Goal: Information Seeking & Learning: Find specific fact

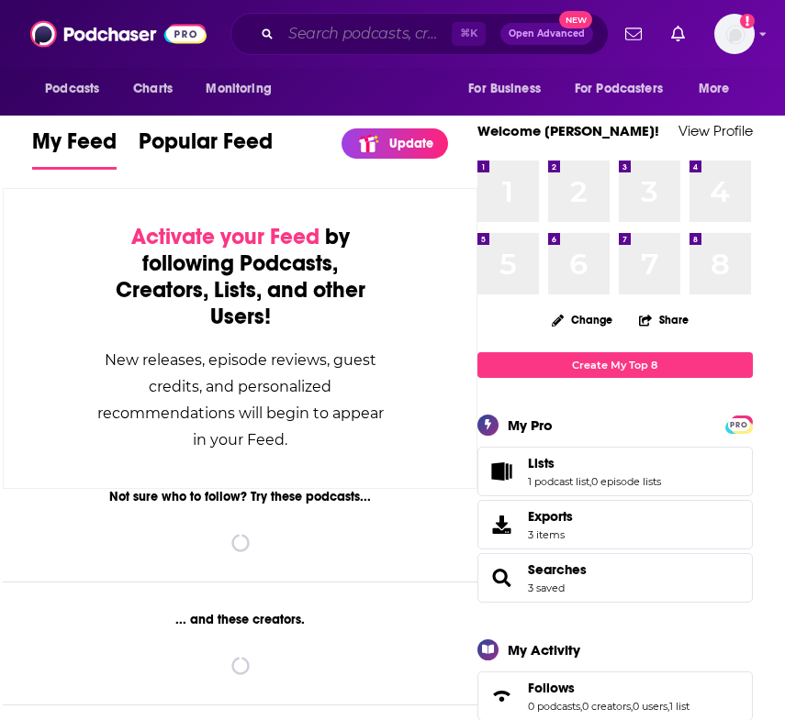
click at [339, 44] on input "Search podcasts, credits, & more..." at bounding box center [366, 33] width 171 height 29
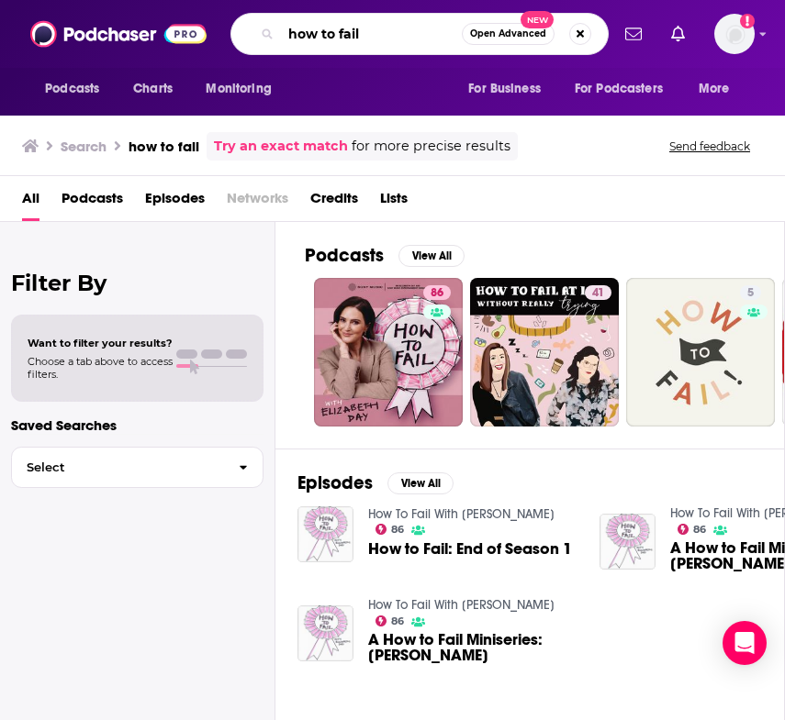
click at [317, 45] on input "how to fail" at bounding box center [371, 33] width 181 height 29
type input "aspire with [PERSON_NAME]"
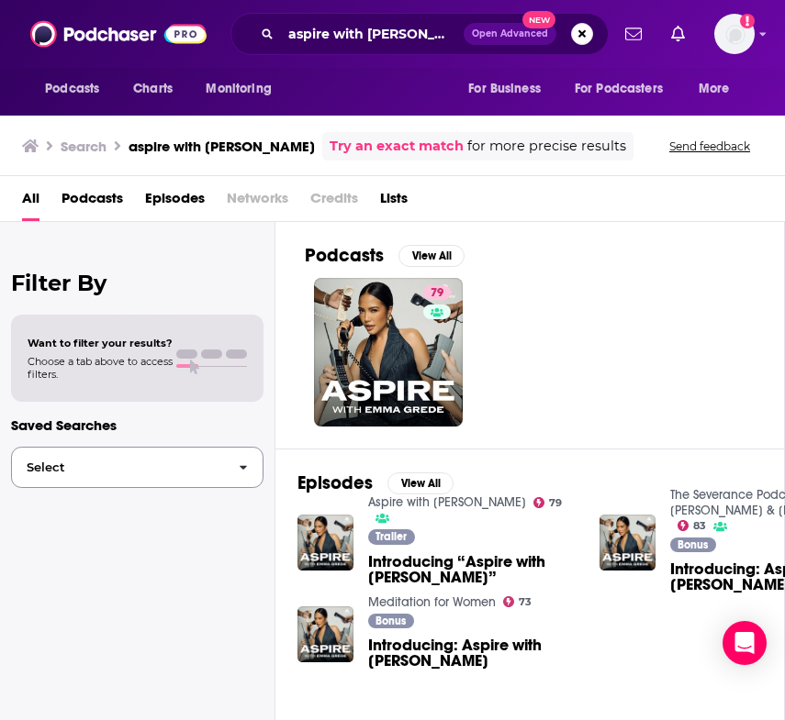
drag, startPoint x: 241, startPoint y: 495, endPoint x: 198, endPoint y: 488, distance: 43.6
click at [198, 488] on div "Filter By Want to filter your results? Choose a tab above to access filters. Sa…" at bounding box center [137, 582] width 275 height 720
